Goal: Information Seeking & Learning: Check status

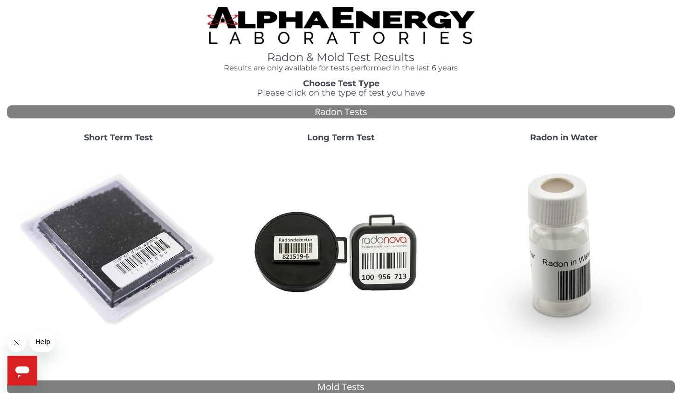
click at [341, 132] on strong "Long Term Test" at bounding box center [341, 137] width 68 height 10
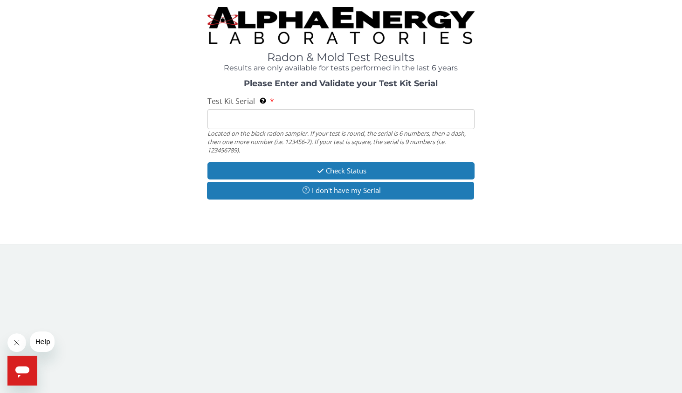
click at [302, 109] on input "Test Kit Serial Located on the black radon sampler. If your test is round, the …" at bounding box center [340, 119] width 267 height 20
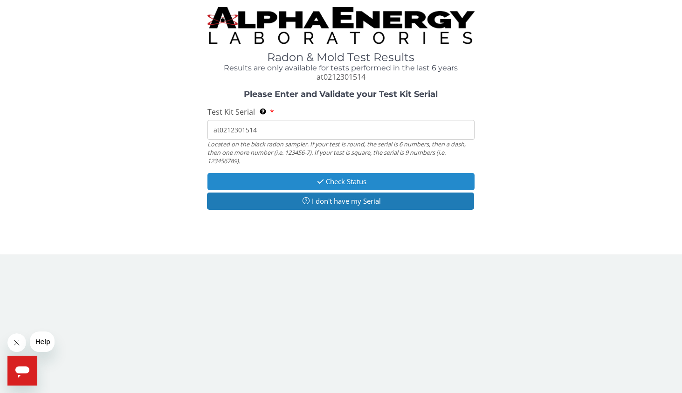
type input "at0212301514"
click at [350, 173] on button "Check Status" at bounding box center [340, 181] width 267 height 17
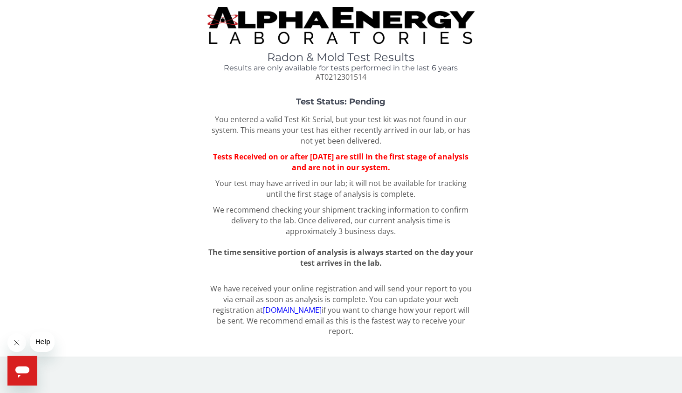
click at [27, 369] on icon "Open messaging window" at bounding box center [22, 371] width 14 height 11
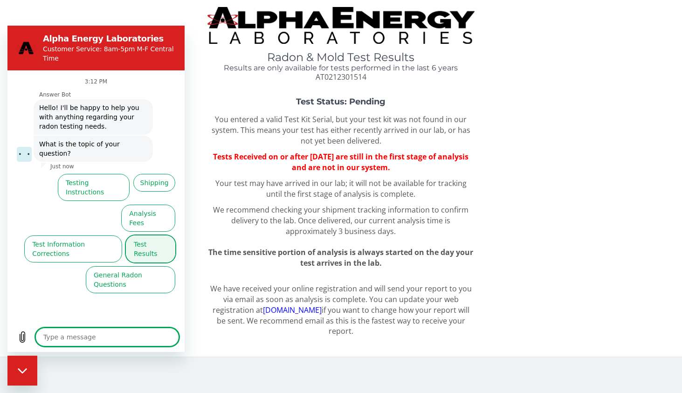
click at [165, 235] on button "Test Results" at bounding box center [150, 248] width 49 height 27
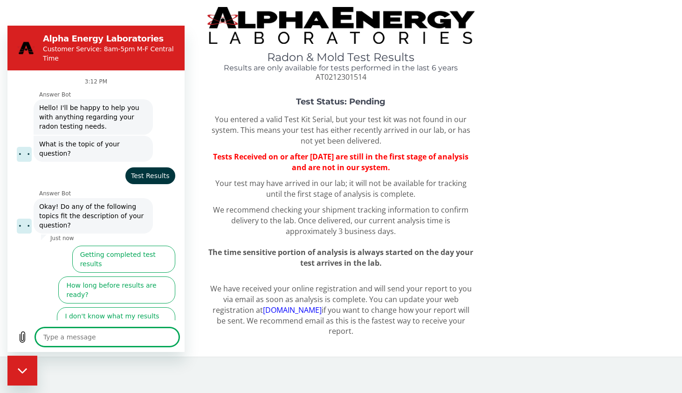
type textarea "x"
